Goal: Information Seeking & Learning: Find specific fact

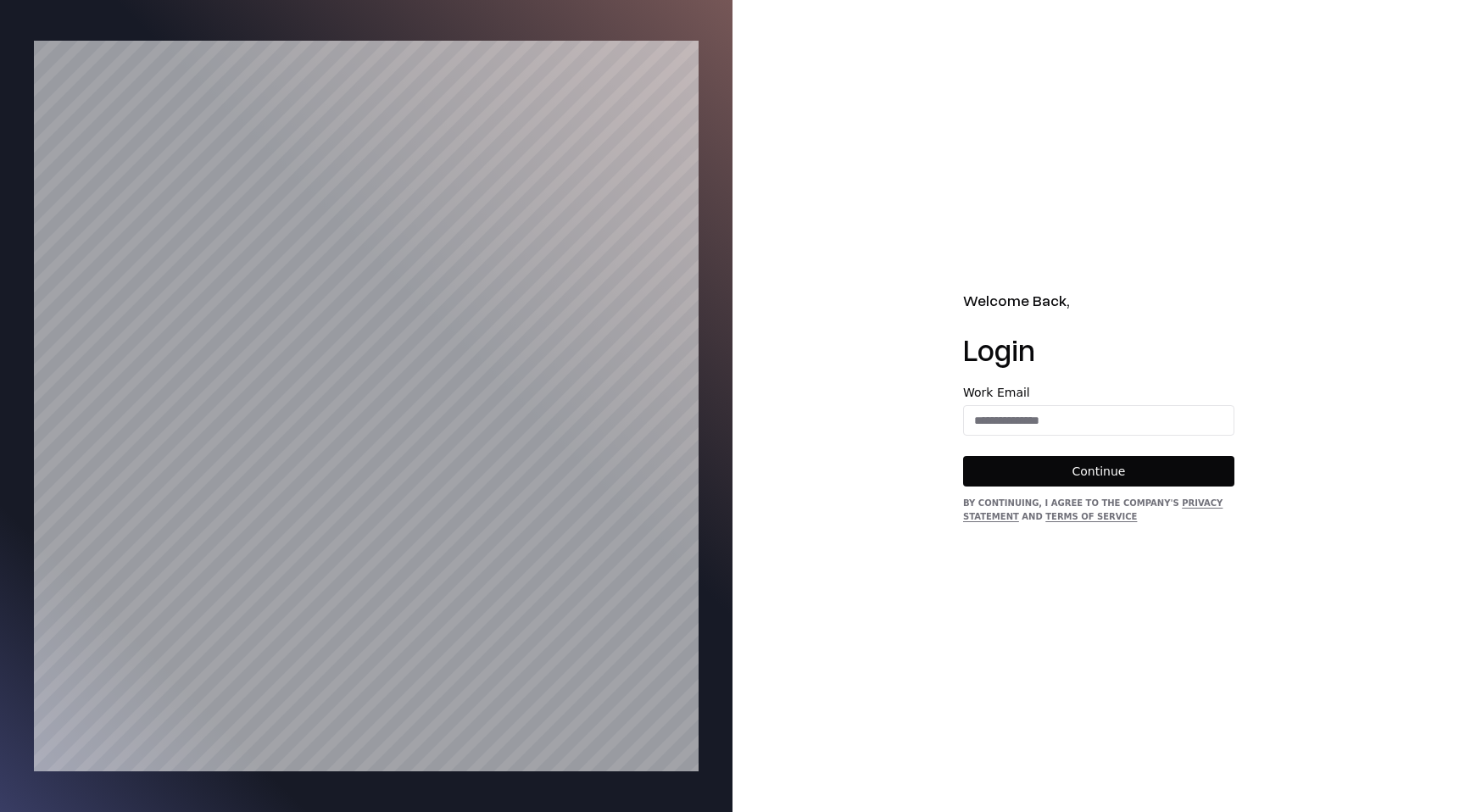
click at [993, 404] on div "Work Email" at bounding box center [1099, 411] width 272 height 49
click at [993, 420] on input "email" at bounding box center [1099, 420] width 270 height 30
type input "**********"
click at [1084, 466] on button "Continue" at bounding box center [1099, 471] width 272 height 30
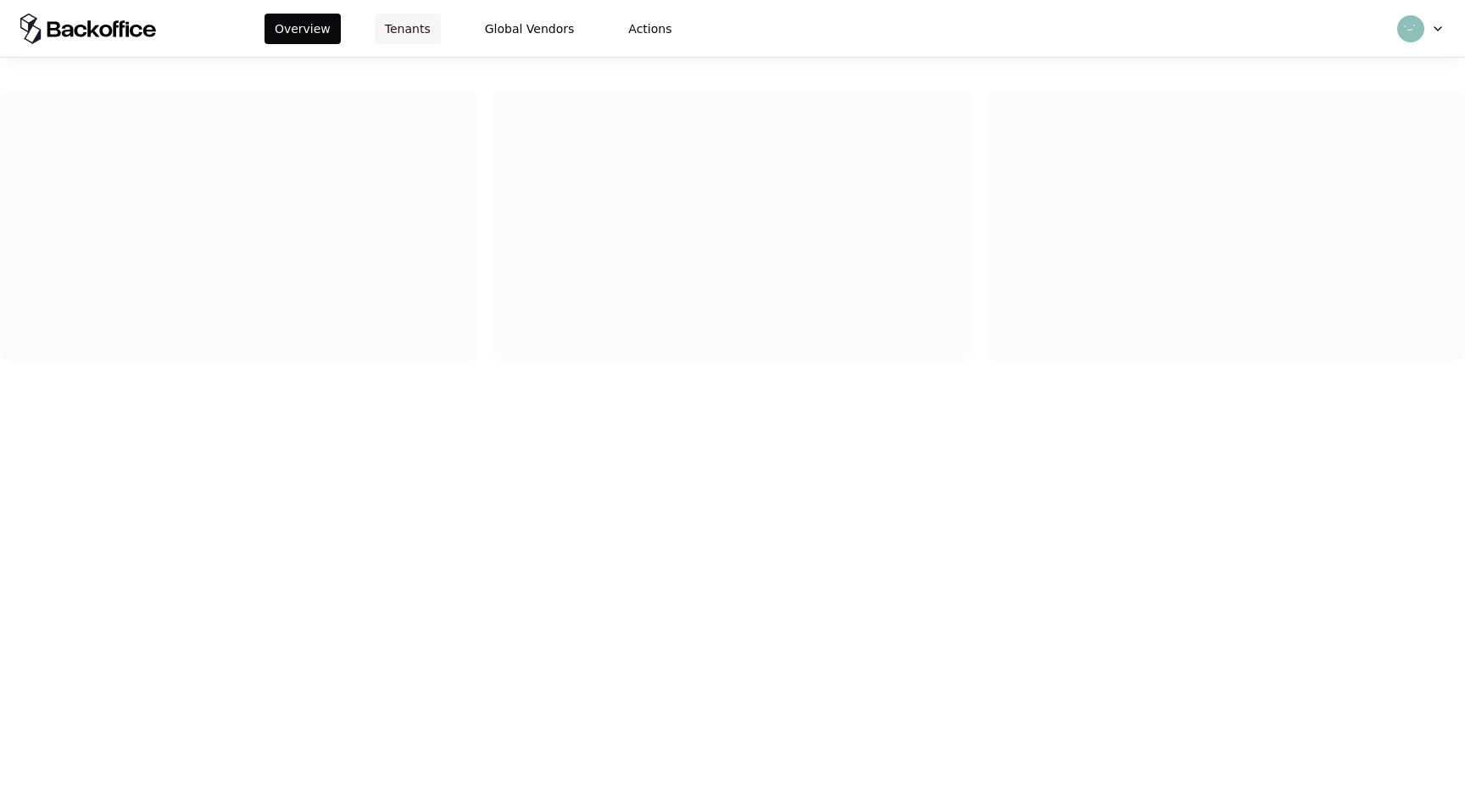
click at [407, 38] on button "Tenants" at bounding box center [407, 28] width 66 height 30
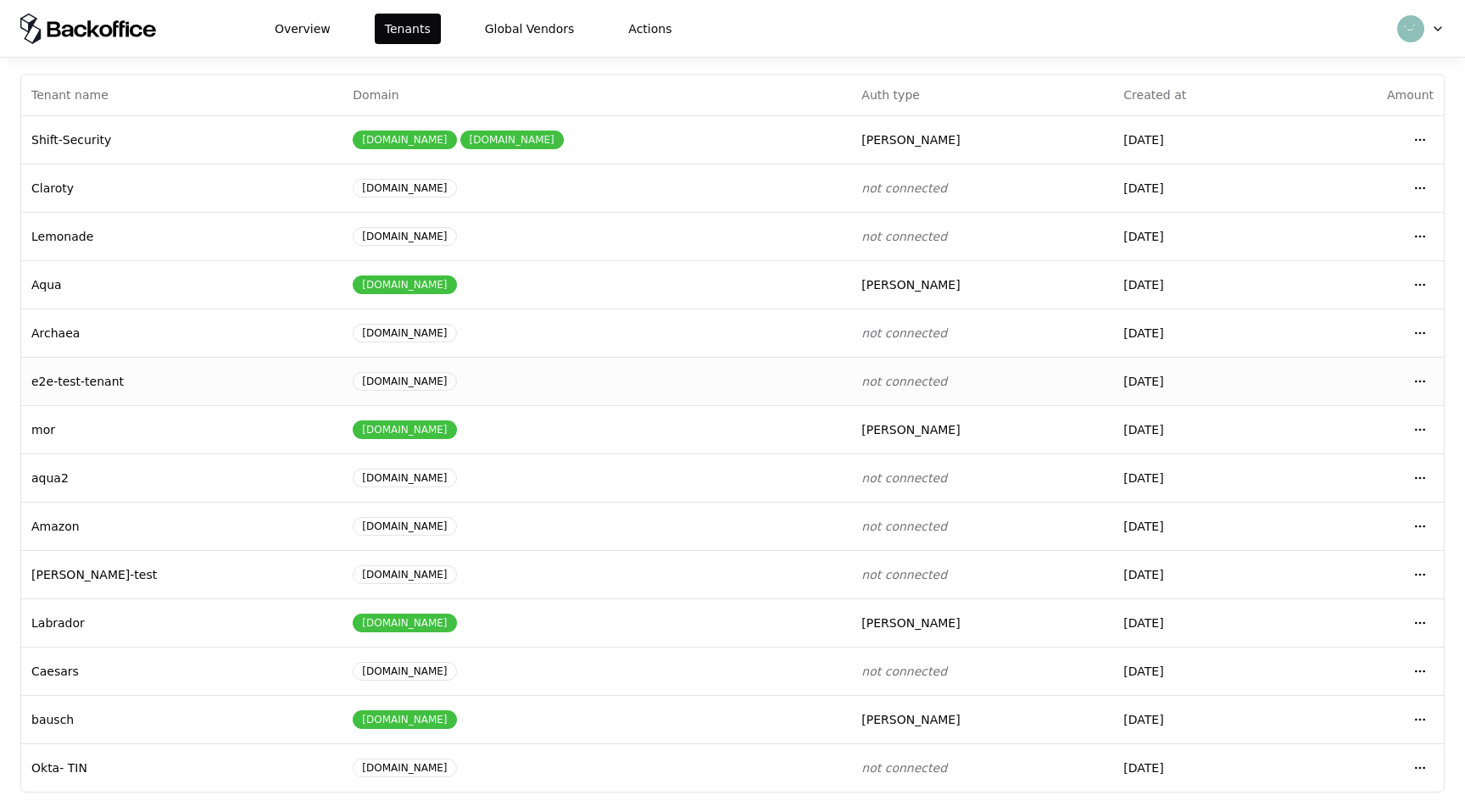
scroll to position [71, 0]
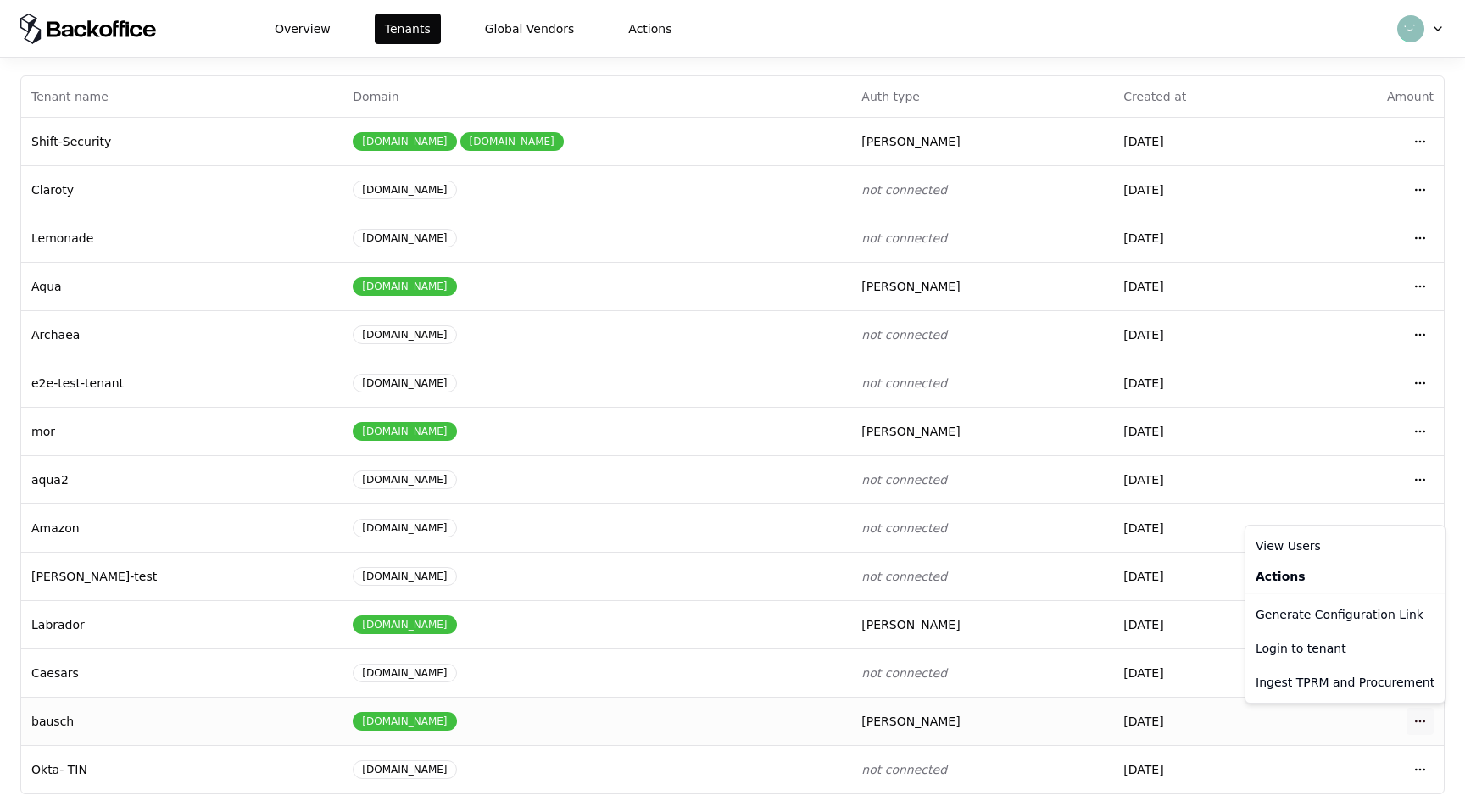
click at [1418, 714] on html "Overview Tenants Global Vendors Actions Tenants Add Tenant Tenant name Domain A…" at bounding box center [732, 406] width 1465 height 812
click at [1332, 642] on div "Login to tenant" at bounding box center [1345, 648] width 192 height 34
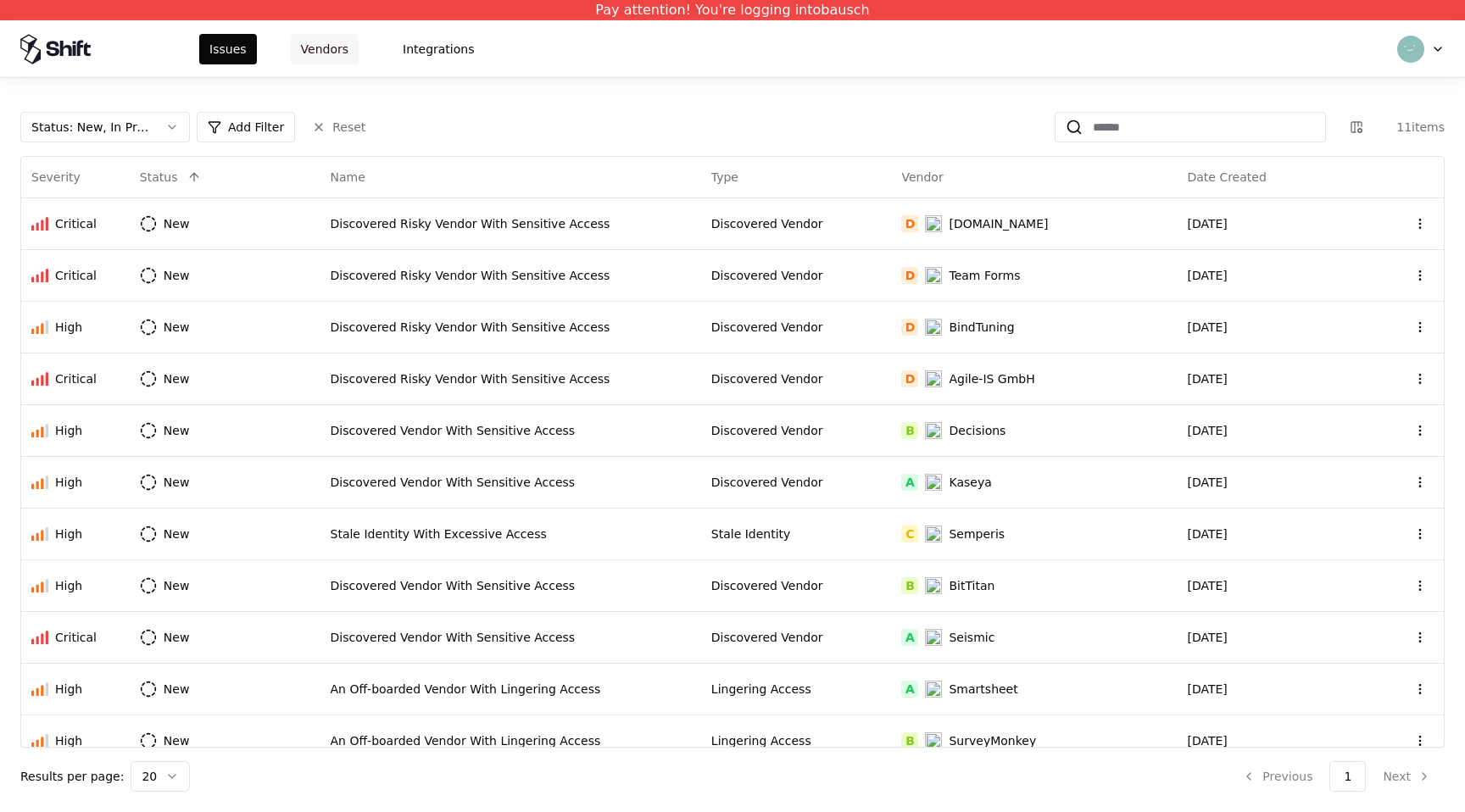
click at [342, 58] on button "Vendors" at bounding box center [325, 49] width 68 height 30
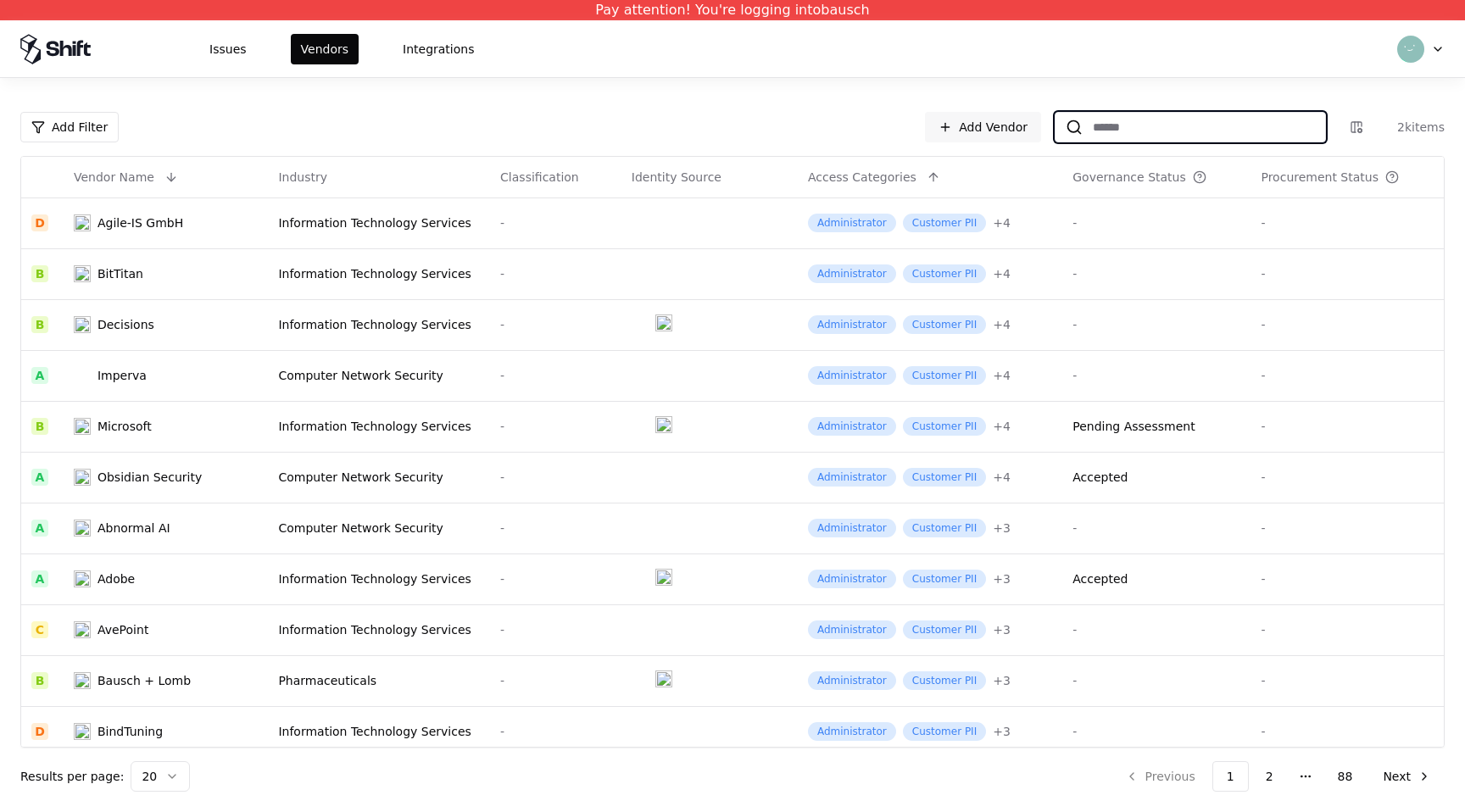
click at [1196, 132] on input at bounding box center [1204, 126] width 243 height 30
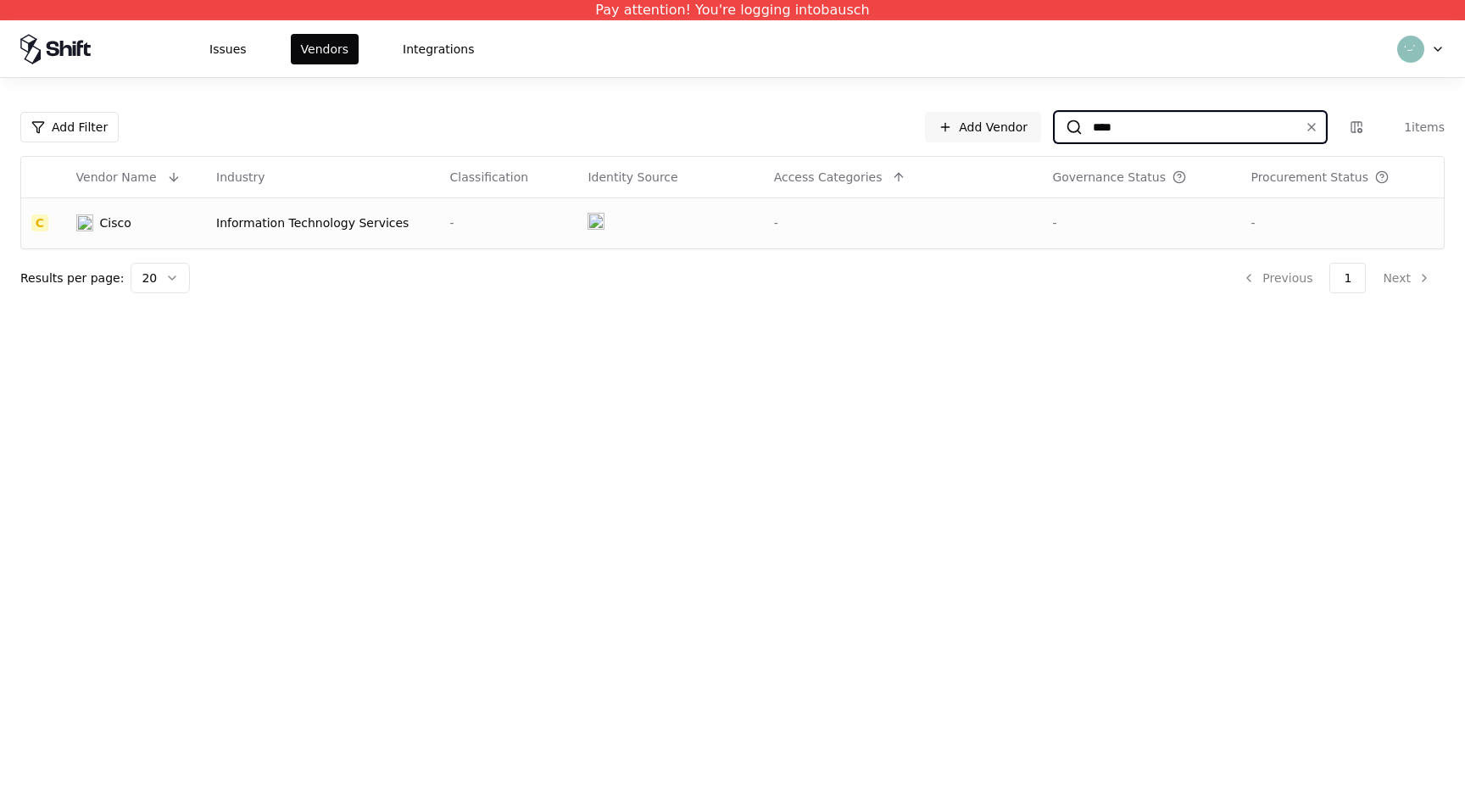
type input "****"
click at [129, 219] on div "Cisco" at bounding box center [115, 222] width 31 height 16
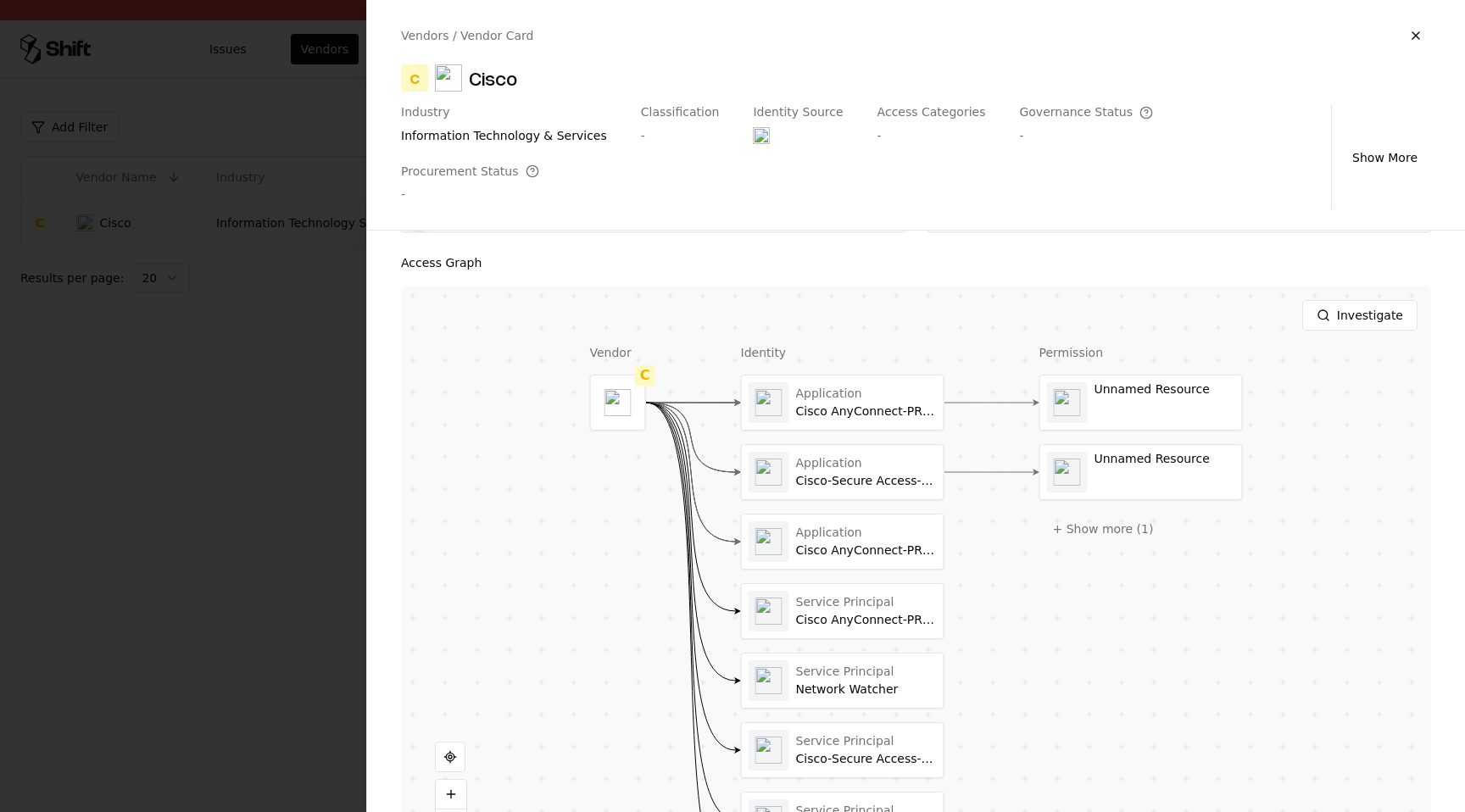
scroll to position [252, 0]
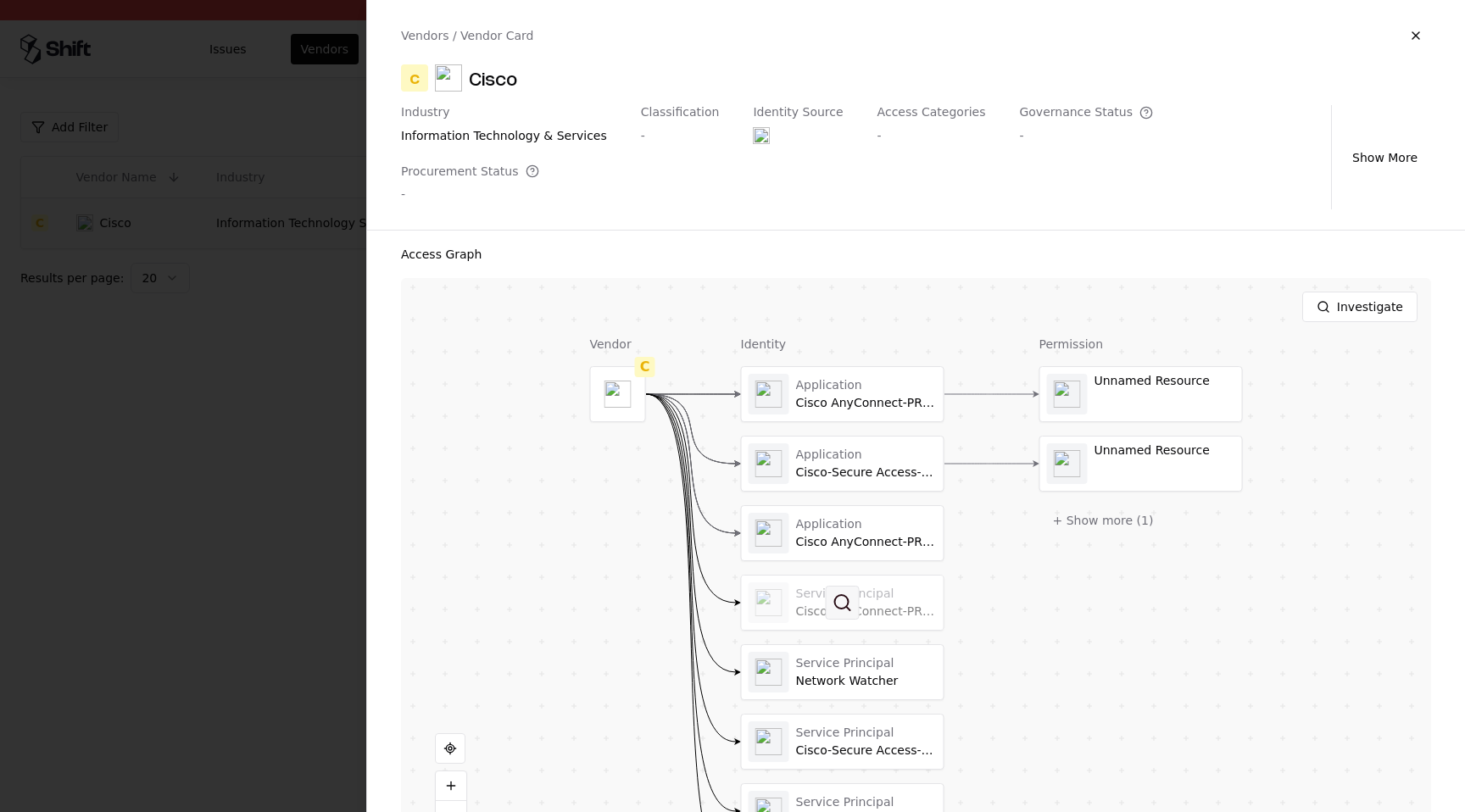
click at [826, 586] on button at bounding box center [842, 602] width 34 height 34
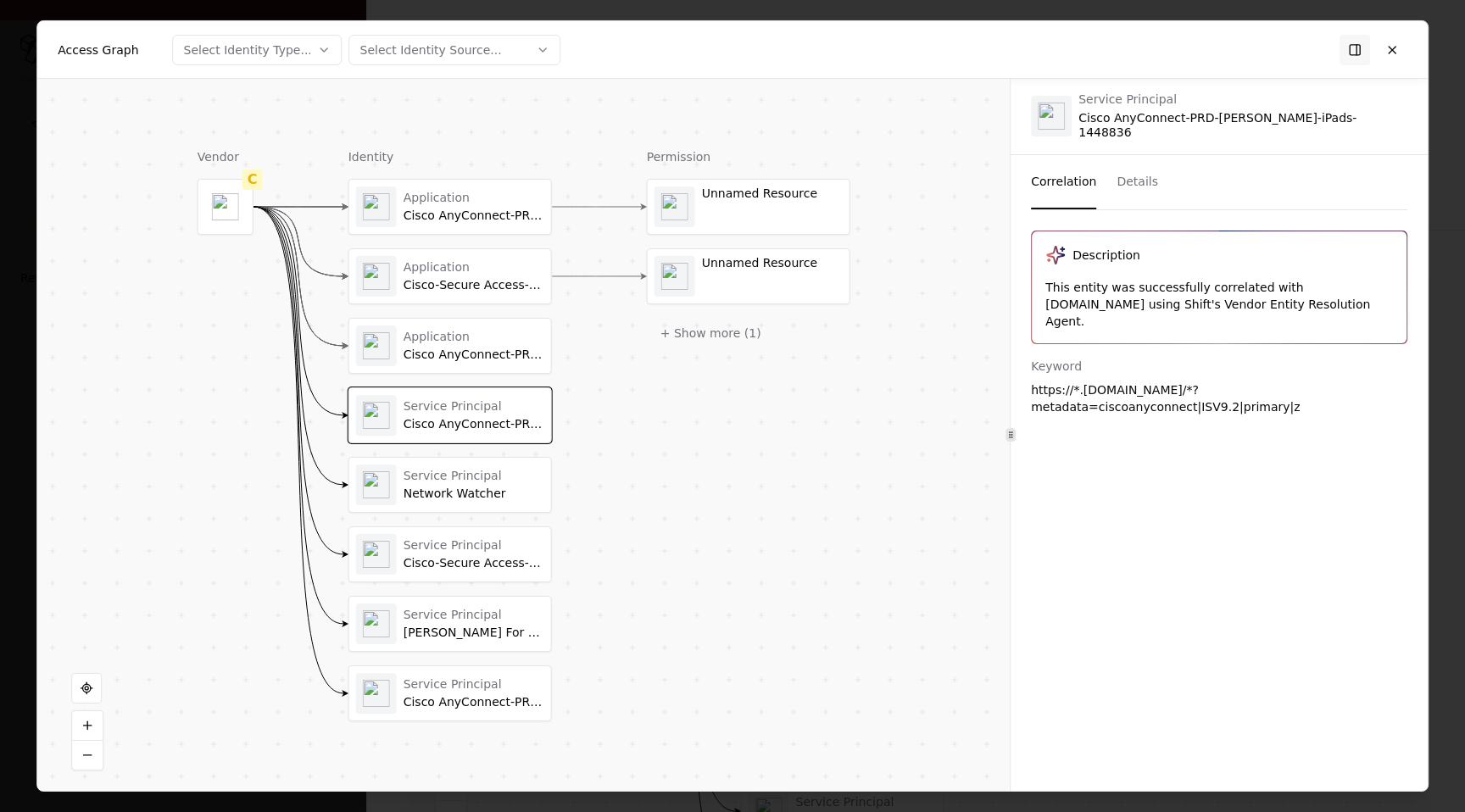
click at [1136, 180] on button "Details" at bounding box center [1137, 181] width 42 height 54
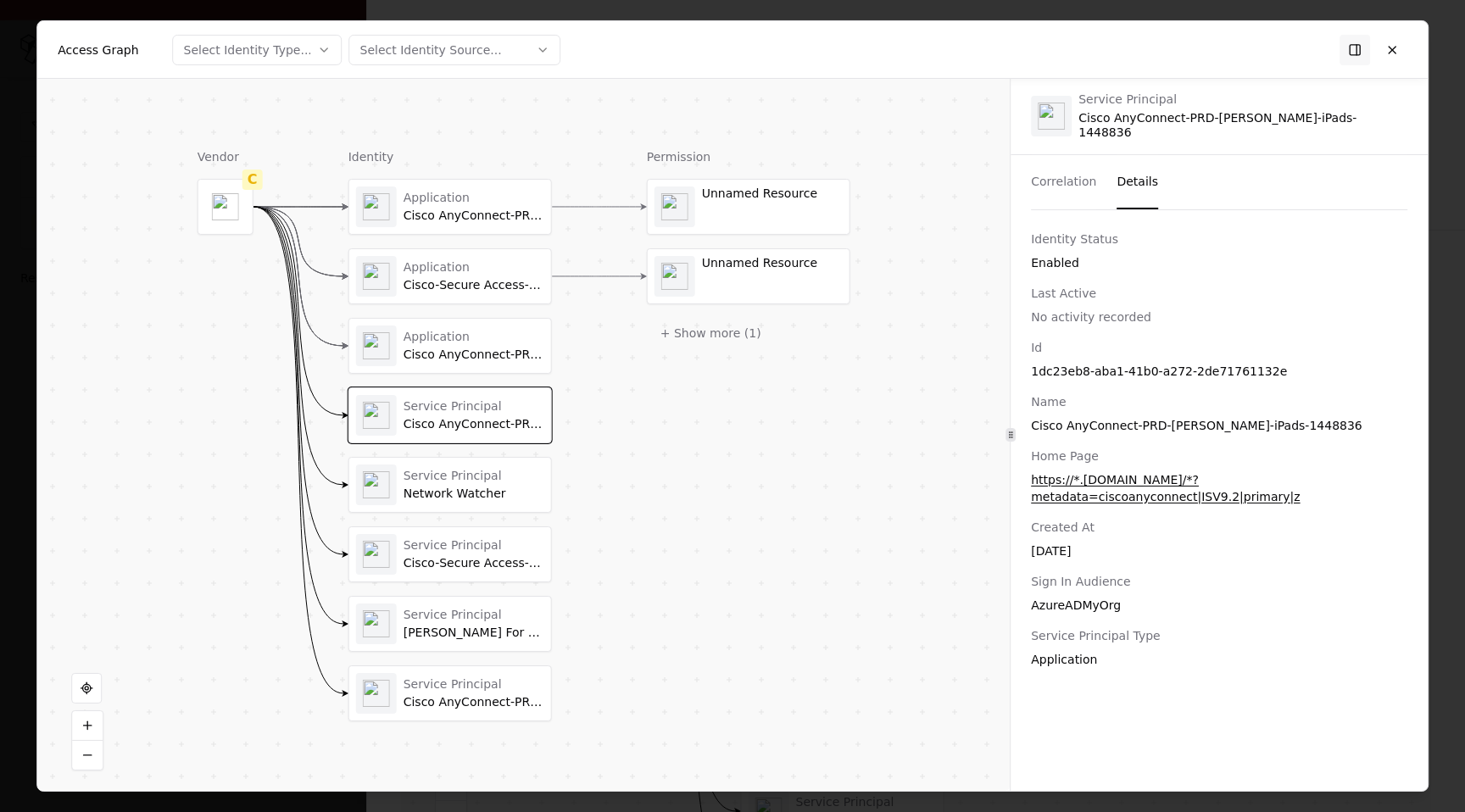
click at [441, 507] on div "Service Principal Network Watcher" at bounding box center [450, 485] width 202 height 54
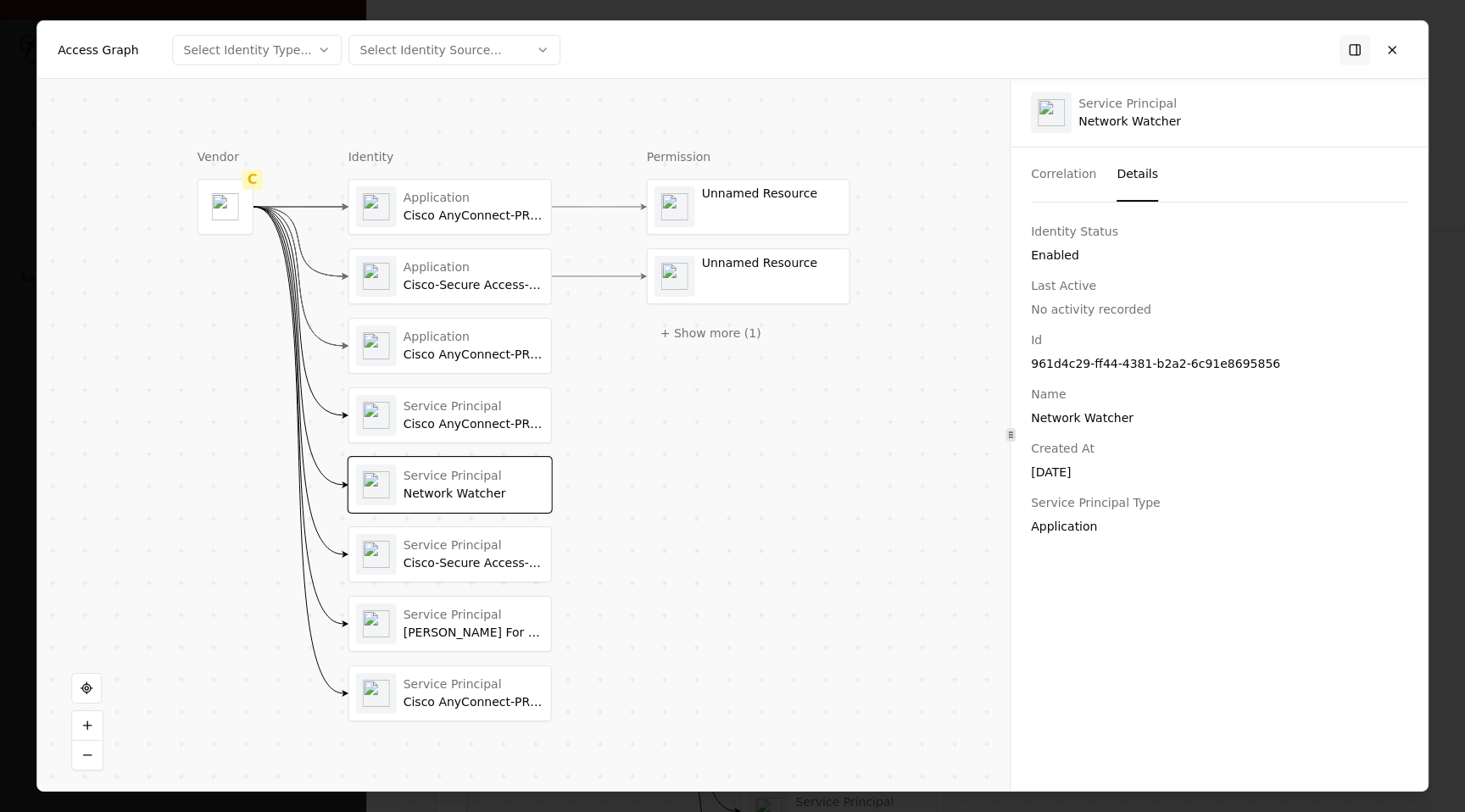
click at [504, 555] on div "Service Principal Cisco-Secure Access-POV-User Management" at bounding box center [473, 554] width 141 height 33
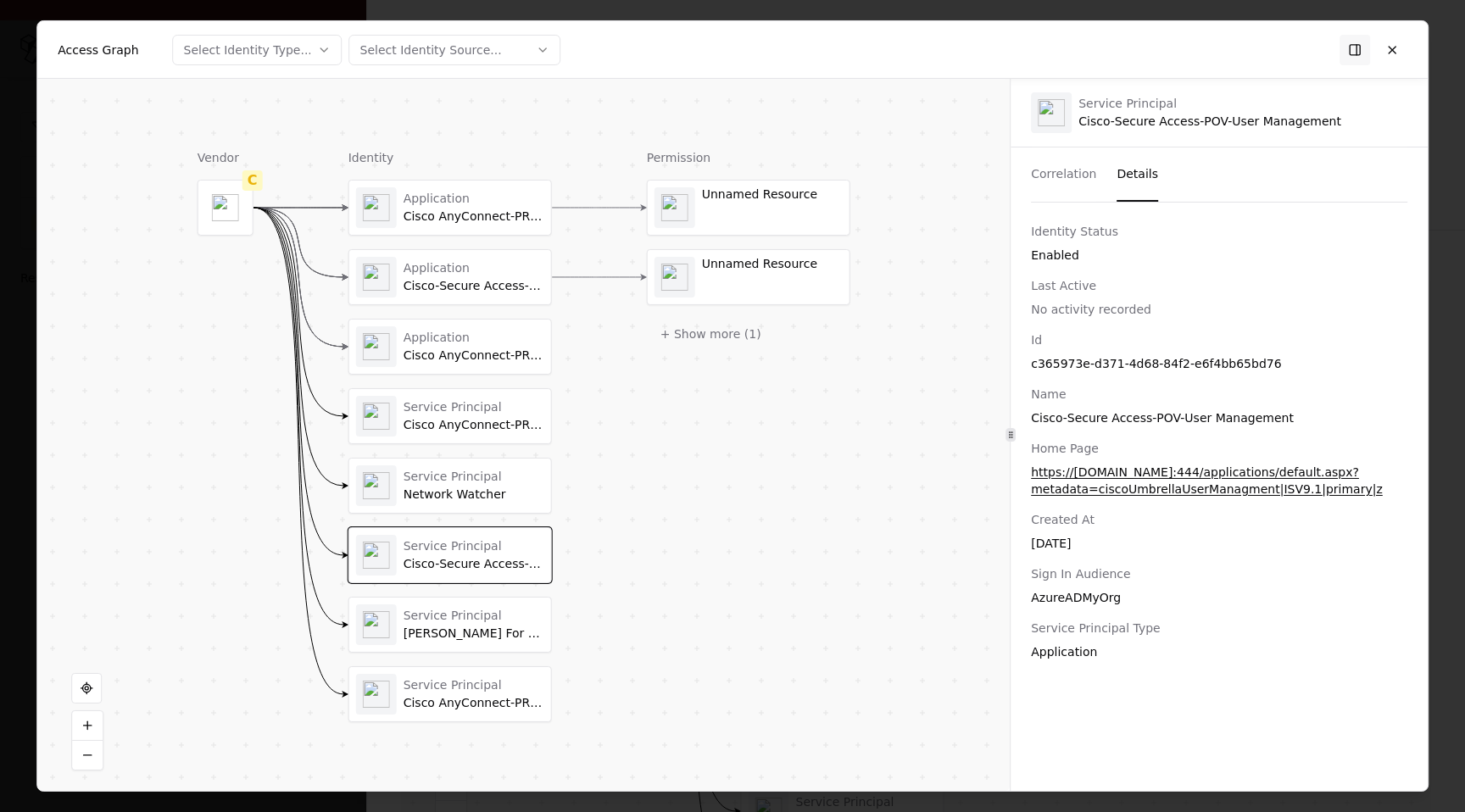
click at [489, 631] on div "SAML Auth For Secure Access VPN" at bounding box center [473, 634] width 141 height 16
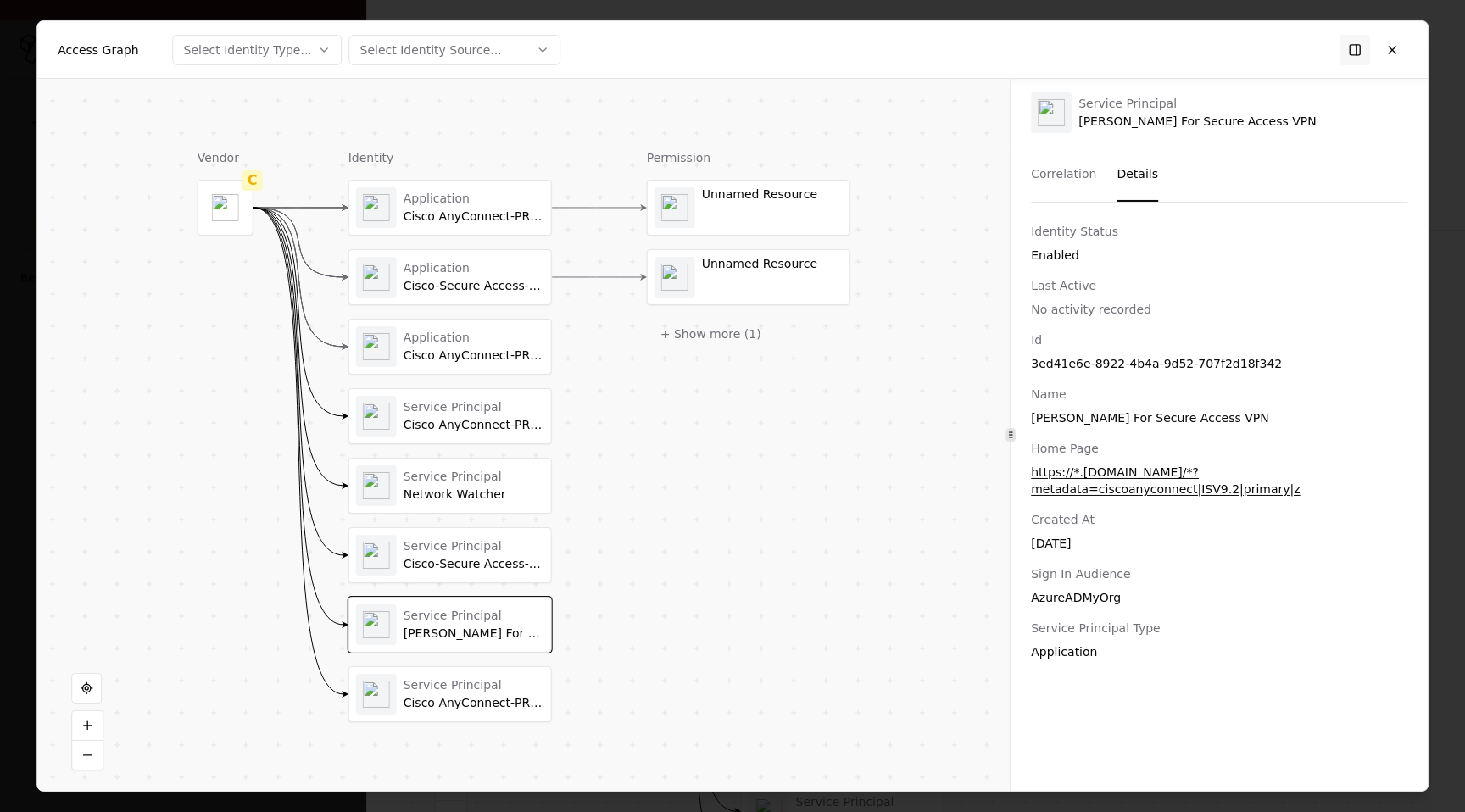
click at [476, 700] on div "Cisco AnyConnect-PRD-SAMLCertEnrollment-1695414" at bounding box center [473, 703] width 141 height 16
click at [505, 585] on div "Application Cisco AnyConnect-PRD-SAML-iPads-1448836 Application Cisco-Secure Ac…" at bounding box center [450, 450] width 204 height 542
